Goal: Navigation & Orientation: Find specific page/section

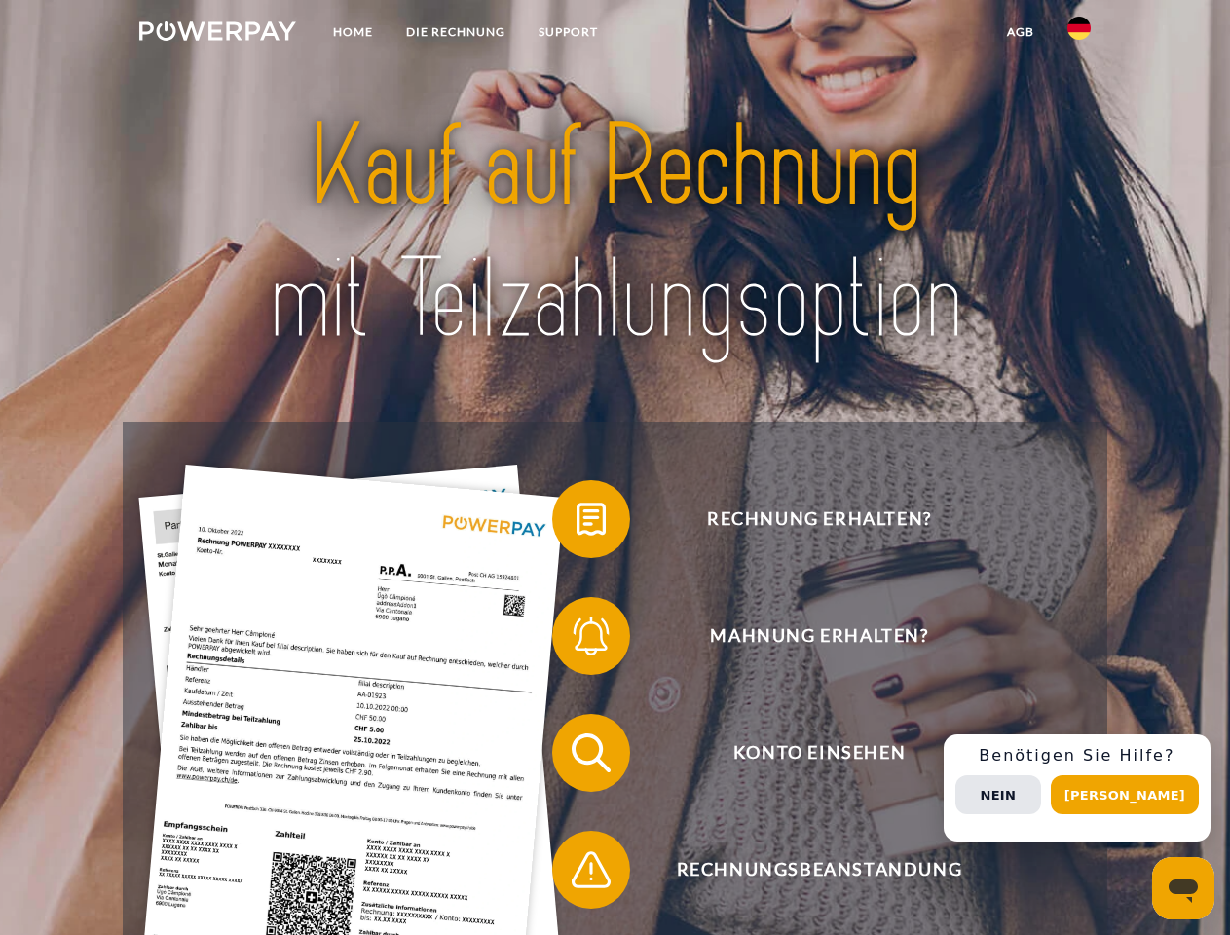
click at [217, 34] on img at bounding box center [217, 30] width 157 height 19
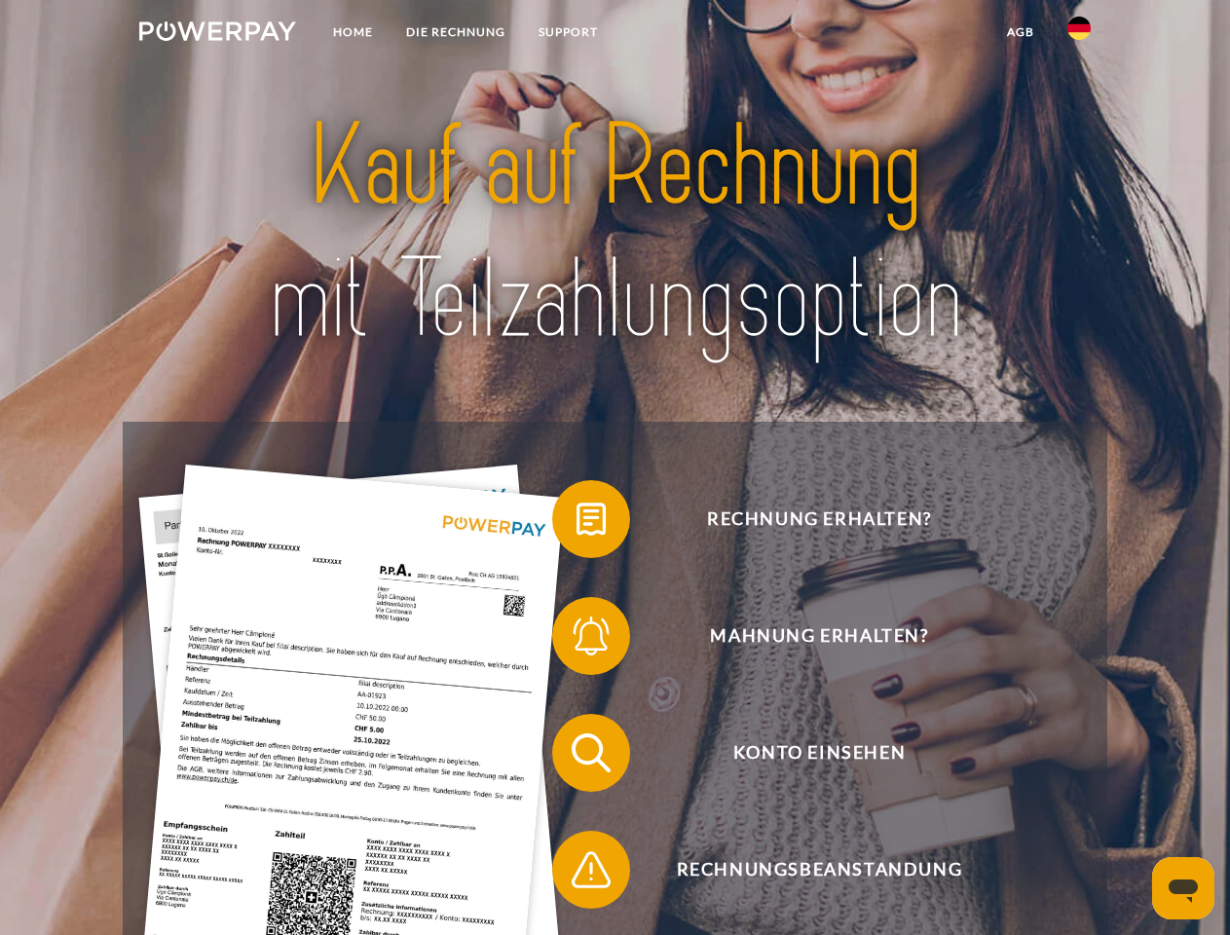
click at [1079, 34] on img at bounding box center [1078, 28] width 23 height 23
click at [1019, 32] on link "agb" at bounding box center [1020, 32] width 60 height 35
click at [576, 523] on span at bounding box center [561, 518] width 97 height 97
click at [576, 640] on span at bounding box center [561, 635] width 97 height 97
click at [576, 756] on span at bounding box center [561, 752] width 97 height 97
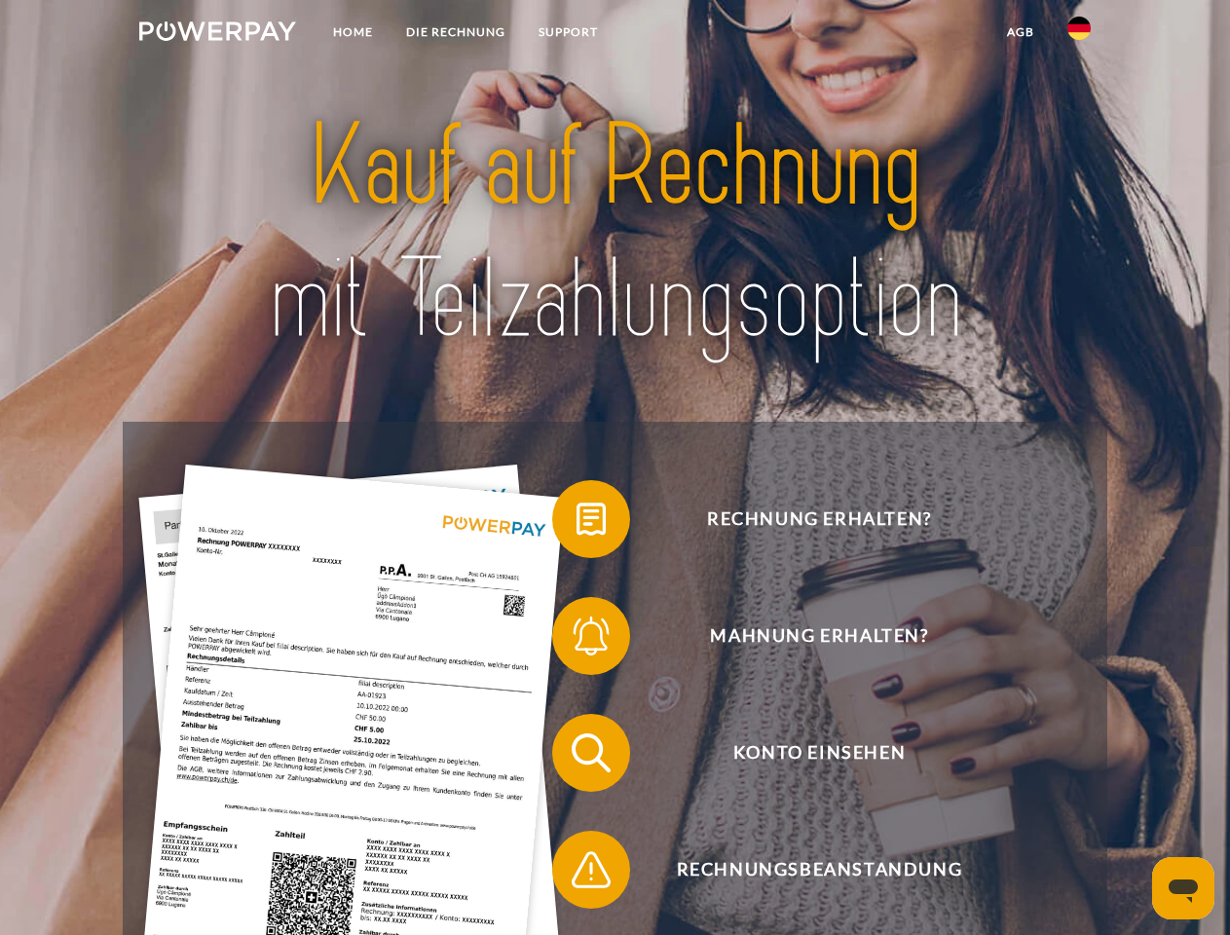
click at [576, 873] on span at bounding box center [561, 869] width 97 height 97
click at [1084, 788] on div "Rechnung erhalten? Mahnung erhalten? Konto einsehen" at bounding box center [614, 811] width 983 height 779
click at [1036, 792] on span "Konto einsehen" at bounding box center [818, 753] width 477 height 78
click at [1131, 794] on header "Home DIE RECHNUNG SUPPORT" at bounding box center [615, 672] width 1230 height 1345
